Goal: Task Accomplishment & Management: Use online tool/utility

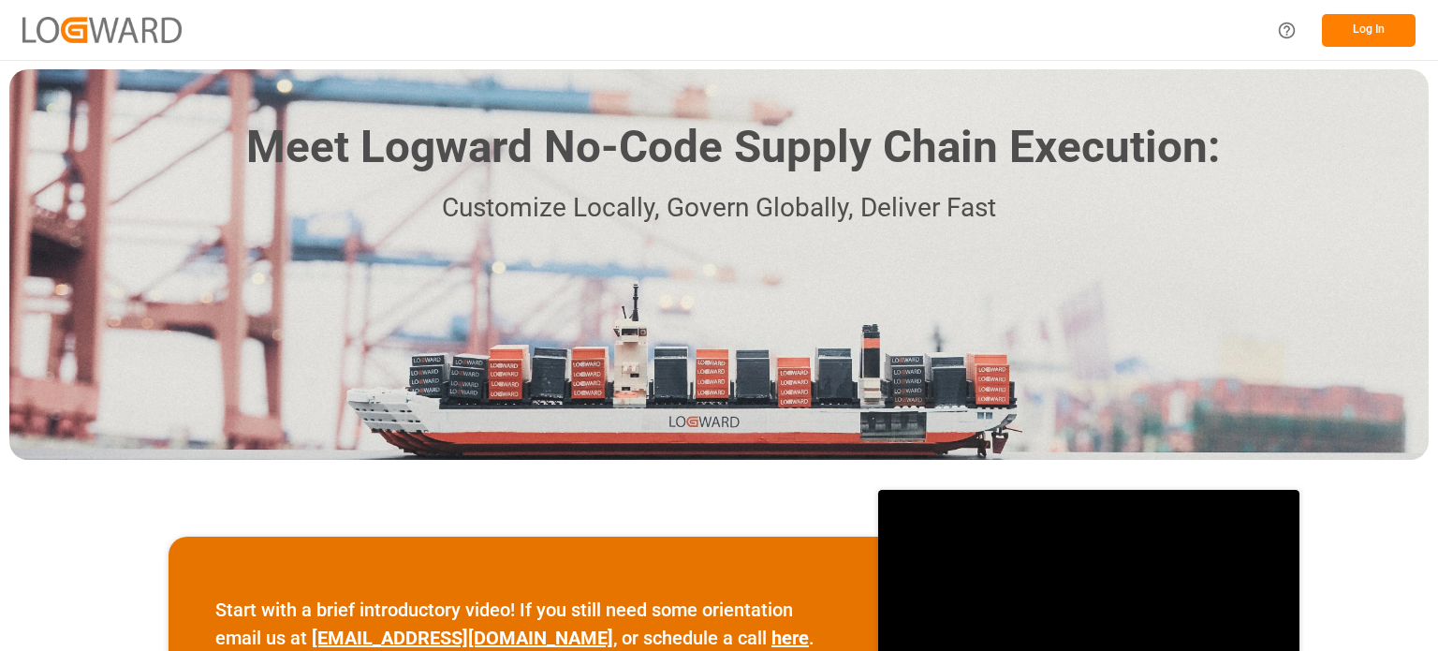
click at [1359, 23] on button "Log In" at bounding box center [1369, 30] width 94 height 33
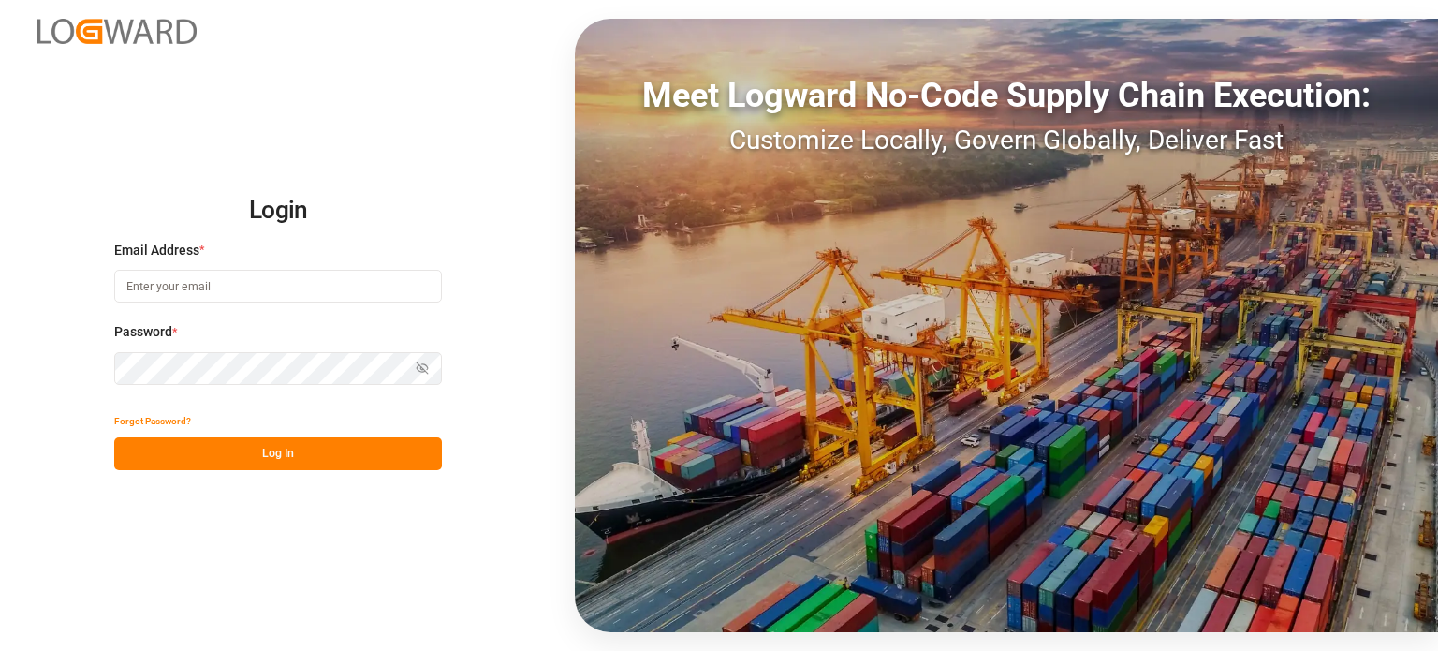
click at [206, 293] on input at bounding box center [278, 286] width 328 height 33
type input "[EMAIL_ADDRESS][DOMAIN_NAME]"
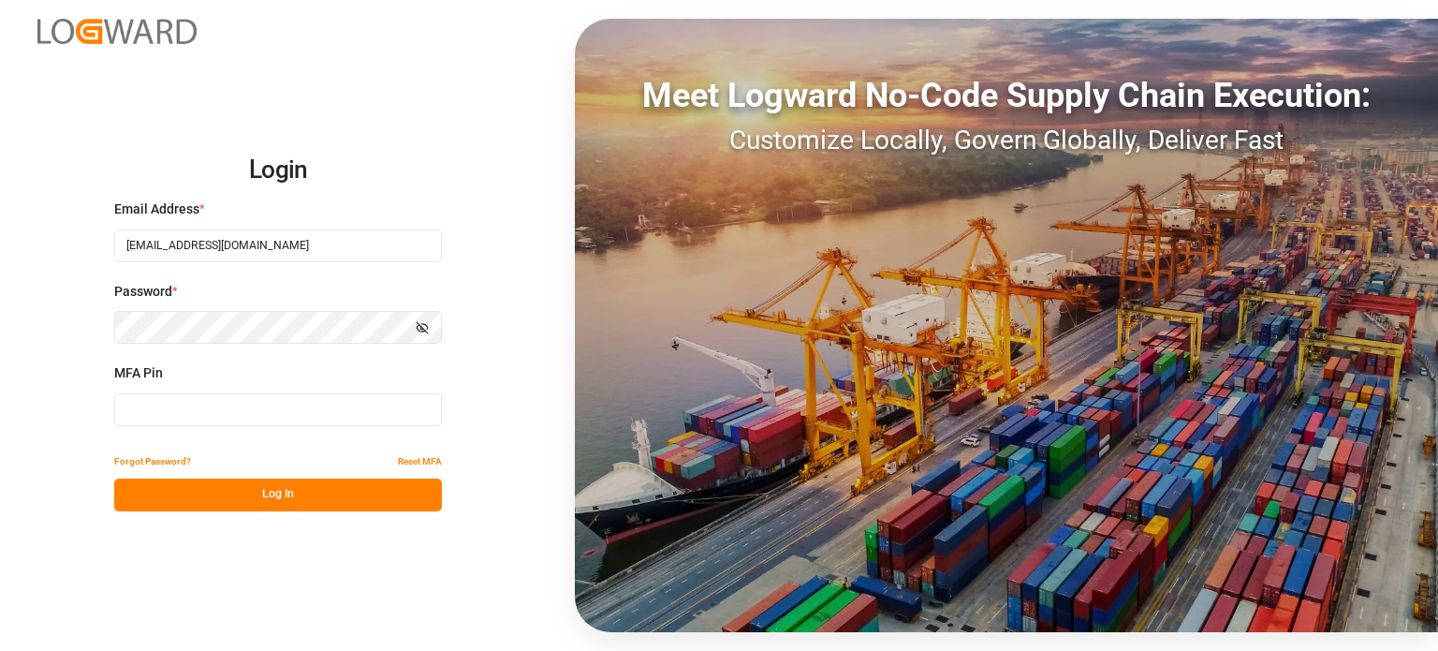
type input "300337"
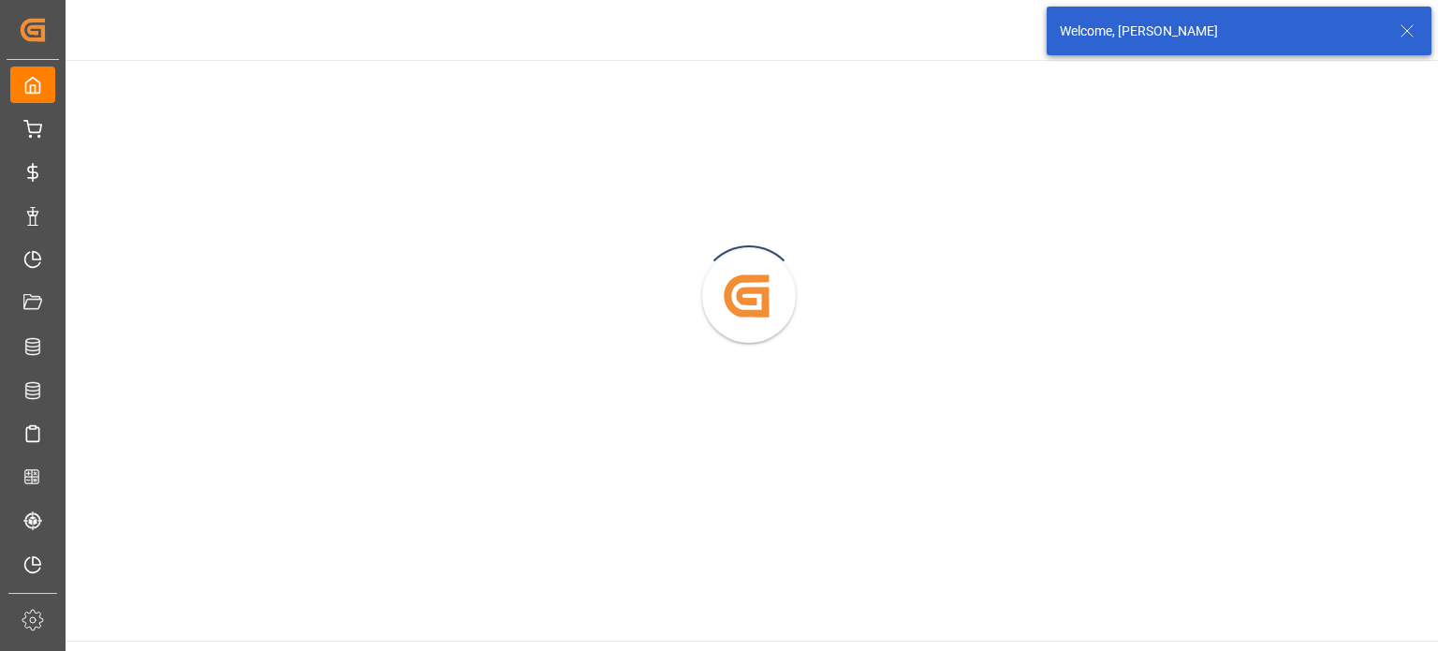
click at [1404, 22] on icon at bounding box center [1407, 31] width 22 height 22
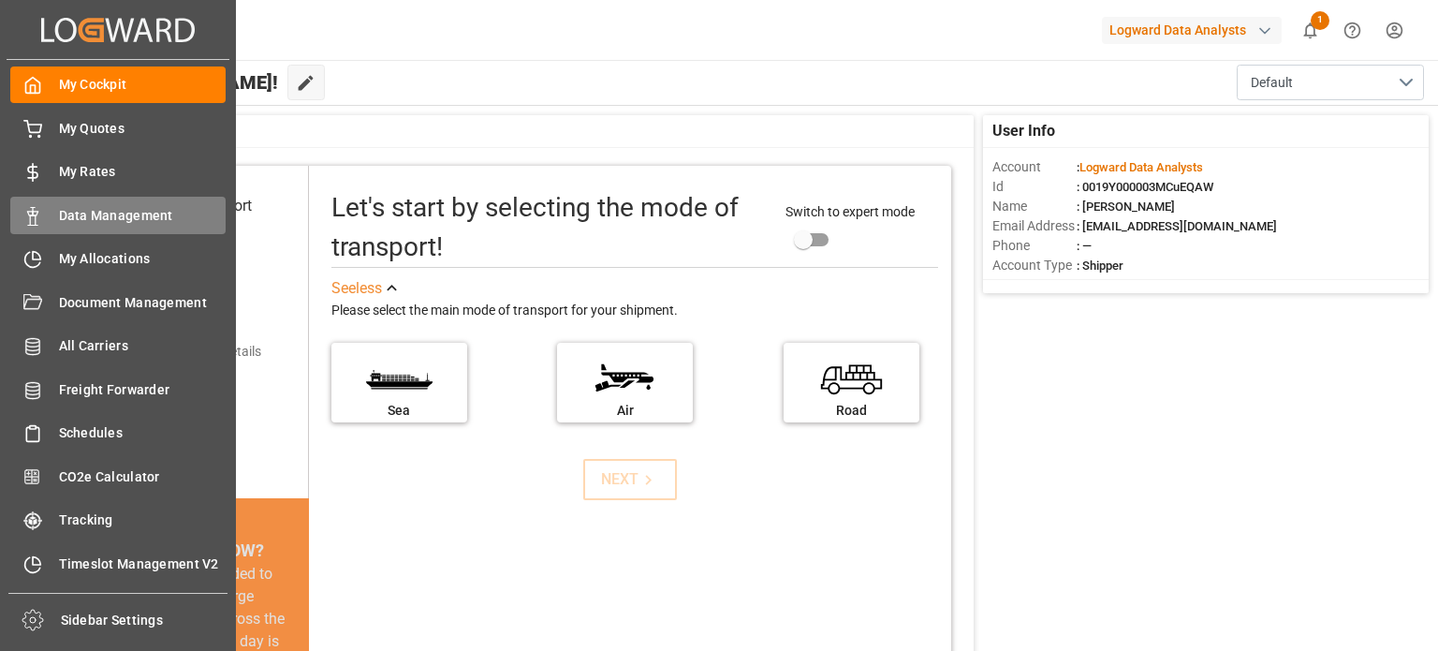
click at [113, 216] on span "Data Management" at bounding box center [143, 216] width 168 height 20
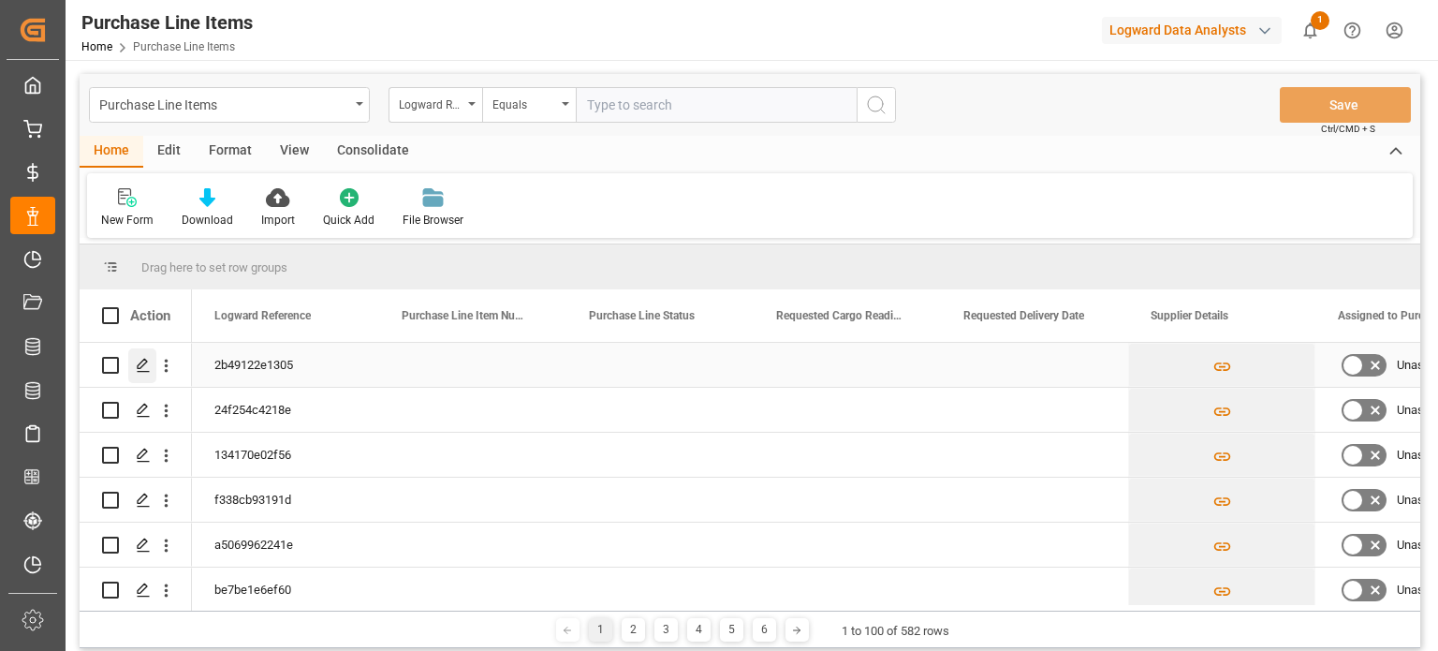
click at [142, 364] on icon "Press SPACE to select this row." at bounding box center [143, 365] width 15 height 15
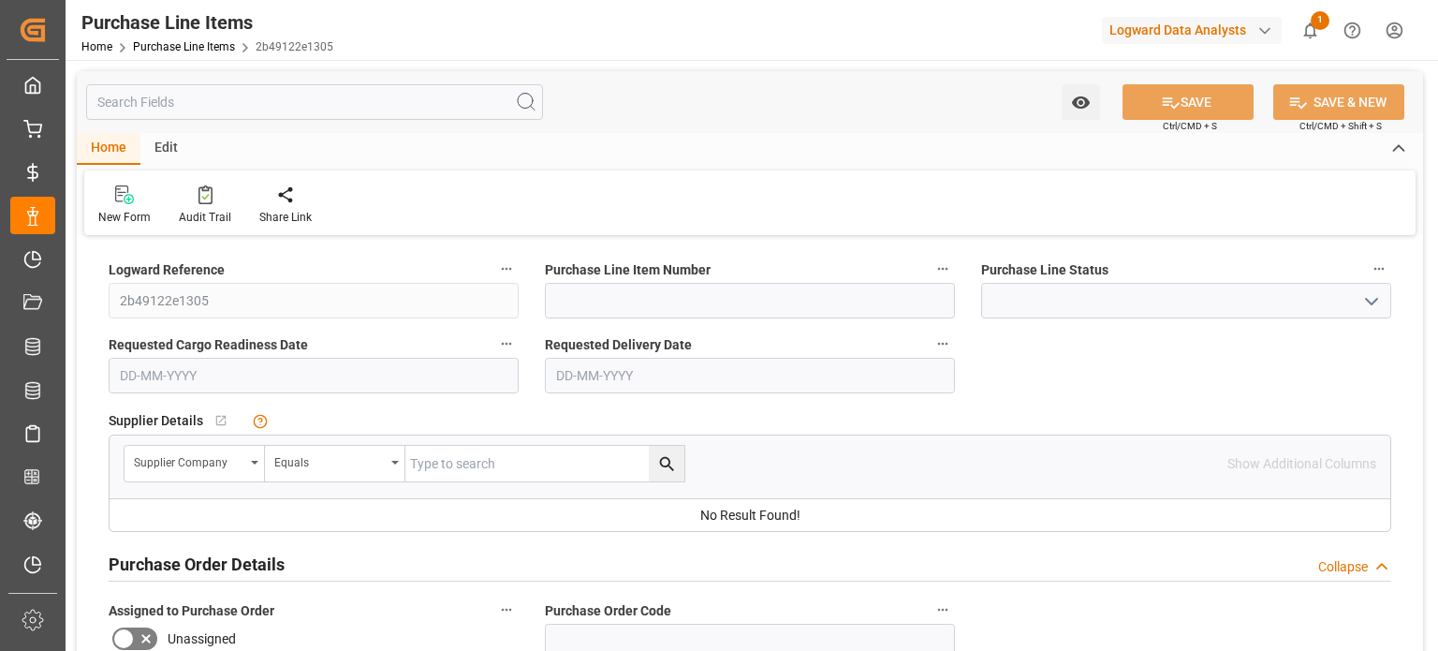
type input "100"
click at [165, 48] on link "Purchase Line Items" at bounding box center [184, 46] width 102 height 13
